Goal: Complete application form: Complete application form

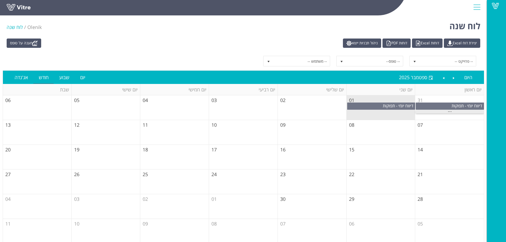
click at [452, 111] on span "..." at bounding box center [450, 110] width 4 height 6
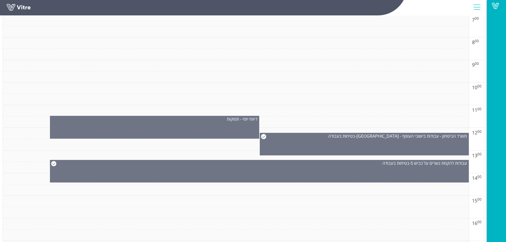
scroll to position [239, 0]
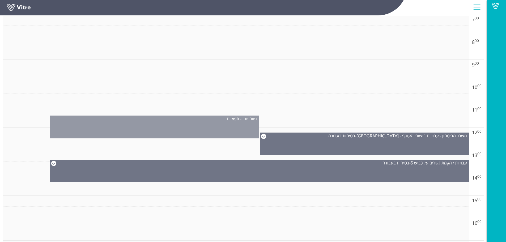
click at [222, 126] on div "דיווח יומי - תפוקות" at bounding box center [154, 127] width 209 height 23
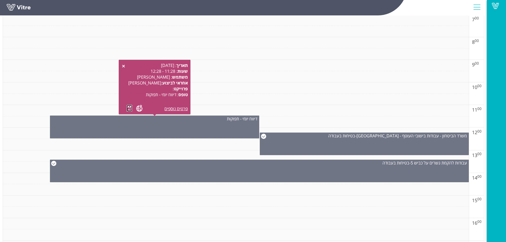
click at [129, 108] on link at bounding box center [130, 108] width 6 height 7
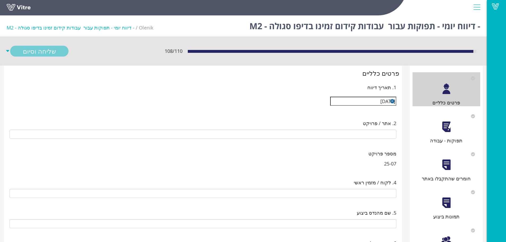
type input "[PERSON_NAME]"
type input "25-07 עבודות קידום זמינו בדיפו סגולה - M2"
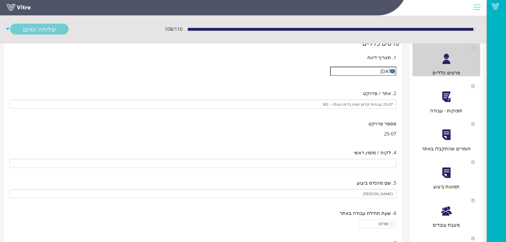
scroll to position [27, 0]
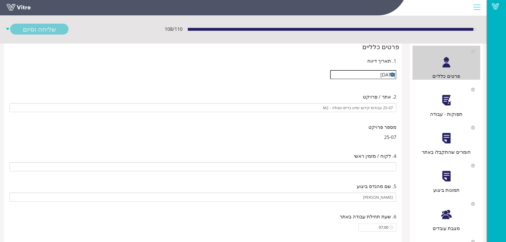
click at [445, 103] on div at bounding box center [447, 100] width 12 height 12
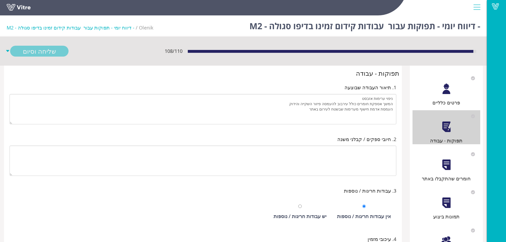
click at [451, 162] on div at bounding box center [447, 165] width 12 height 12
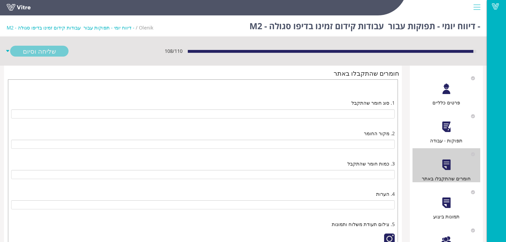
click at [456, 204] on div "תמונות ביצוע" at bounding box center [447, 203] width 68 height 34
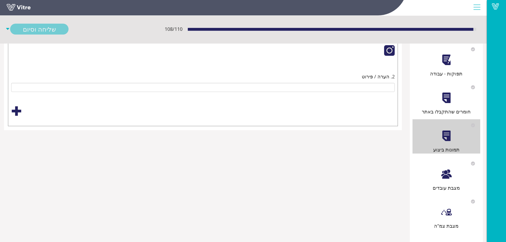
scroll to position [80, 0]
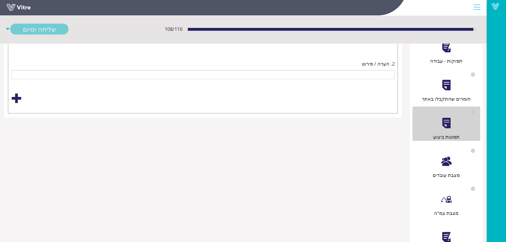
click at [453, 176] on div "מצבת עובדים" at bounding box center [447, 174] width 68 height 7
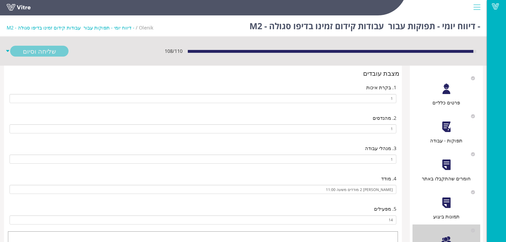
type input "024196677 שי עינת"
type input "12 תאילנדים11 סרילנקים8 הודים"
type input "אסולין נתנאל חולה באהה מסראווה חופשגרגור רמי לא מופיע באפליקציה"
type input "051309896 דוד לוי"
type input "12 תאילנדים11 סרילנקים8 הודים"
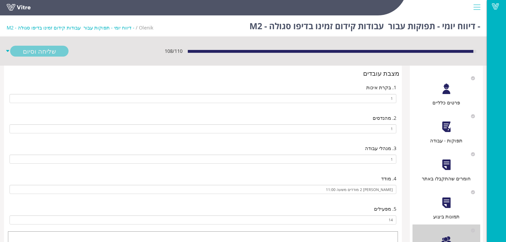
type input "אסולין נתנאל חולה באהה מסראווה חופשגרגור רמי לא מופיע באפליקציה"
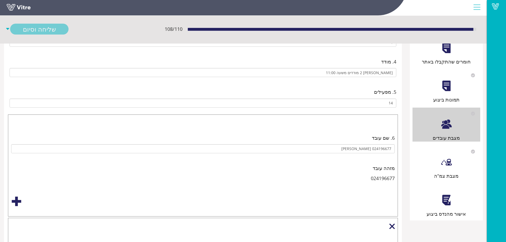
type input "066009705 גדיר גדיר"
type input "12 תאילנדים11 סרילנקים8 הודים"
type input "אסולין נתנאל חולה באהה מסראווה חופשגרגור רמי לא מופיע באפליקציה"
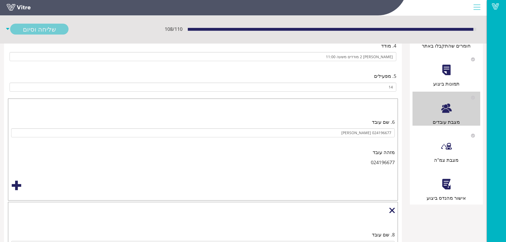
type input "325068351 יצחק אסולין"
type input "12 תאילנדים11 סרילנקים8 הודים"
type input "אסולין נתנאל חולה באהה מסראווה חופשגרגור רמי לא מופיע באפליקציה"
type input "12 תאילנדים11 סרילנקים8 הודים"
type input "אסולין נתנאל חולה באהה מסראווה חופשגרגור רמי לא מופיע באפליקציה"
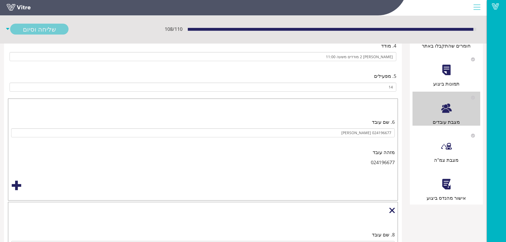
click at [450, 156] on div "מצבת צמ"ה" at bounding box center [447, 159] width 68 height 7
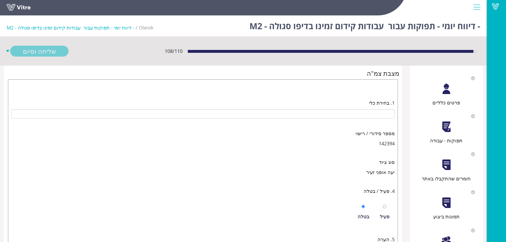
type input "142394 יעה אופני זעיר 142394"
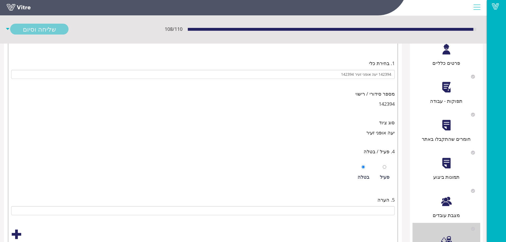
type input "923857 מכבש משולב 923857"
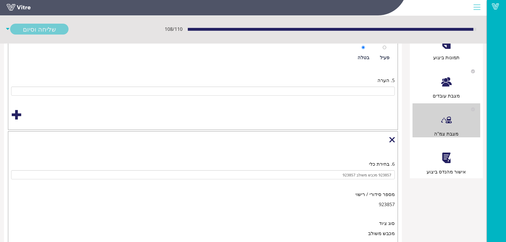
type input "221151 מכבש משולב 221151"
type input "203288 מכבש משולב 203288"
type input "206754 מחפר זחלי הידראולי 206754"
type input "139899 מחפר זחלי הידראולי 139899"
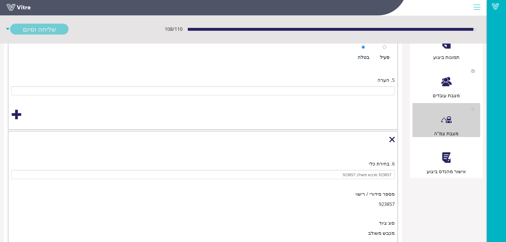
type input "141194 מחפר זחלי 141194"
click at [449, 164] on div at bounding box center [447, 158] width 12 height 12
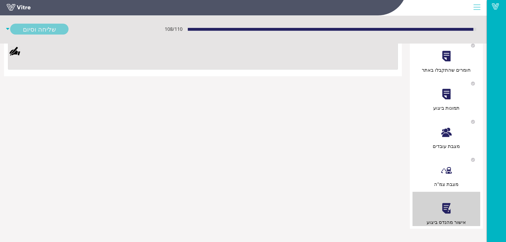
scroll to position [0, 0]
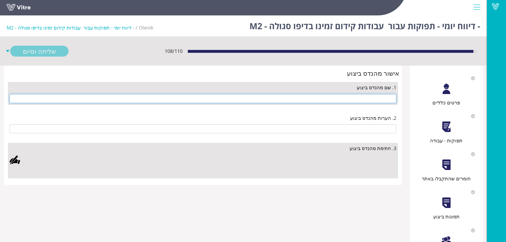
click at [388, 99] on input "text" at bounding box center [203, 98] width 387 height 9
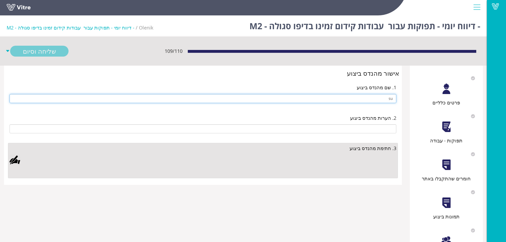
type input "s"
type input "e"
type input "s"
type input "[PERSON_NAME]"
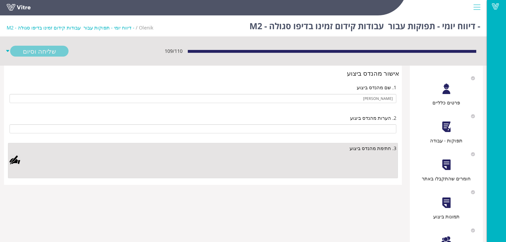
click at [17, 160] on div at bounding box center [15, 160] width 11 height 11
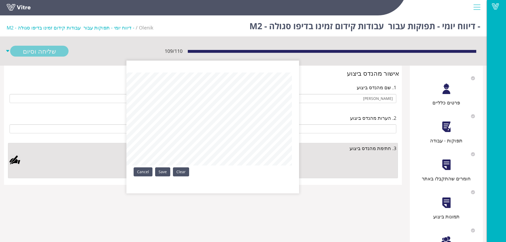
click at [163, 179] on div "Clear Save Cancel" at bounding box center [212, 127] width 173 height 133
click at [163, 172] on link "Save" at bounding box center [162, 171] width 15 height 9
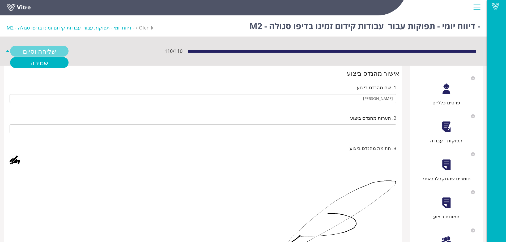
click at [60, 50] on link "שליחה וסיום" at bounding box center [39, 51] width 58 height 11
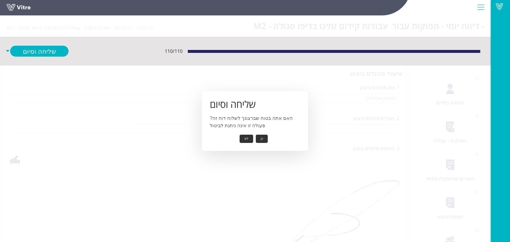
click at [258, 140] on button "כן" at bounding box center [262, 139] width 12 height 8
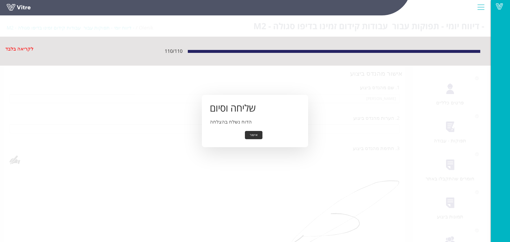
click at [253, 146] on div "שליחה וסיום הדוח נשלח בהצלחה אישור" at bounding box center [255, 121] width 106 height 52
click at [253, 131] on div "שליחה וסיום הדוח נשלח בהצלחה אישור" at bounding box center [255, 121] width 106 height 52
click at [256, 135] on button "אישור" at bounding box center [254, 135] width 18 height 8
